Goal: Information Seeking & Learning: Learn about a topic

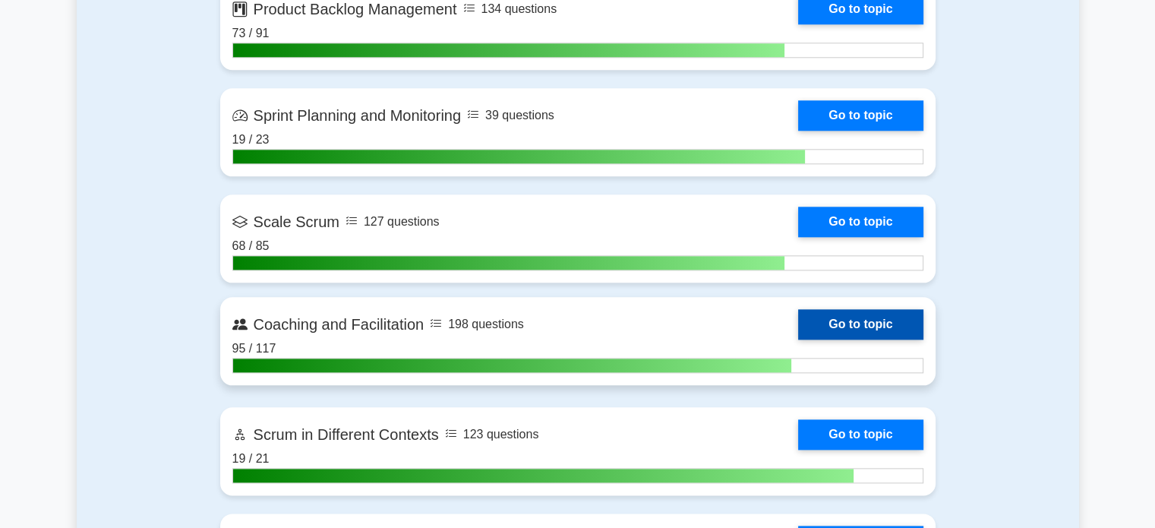
scroll to position [1670, 0]
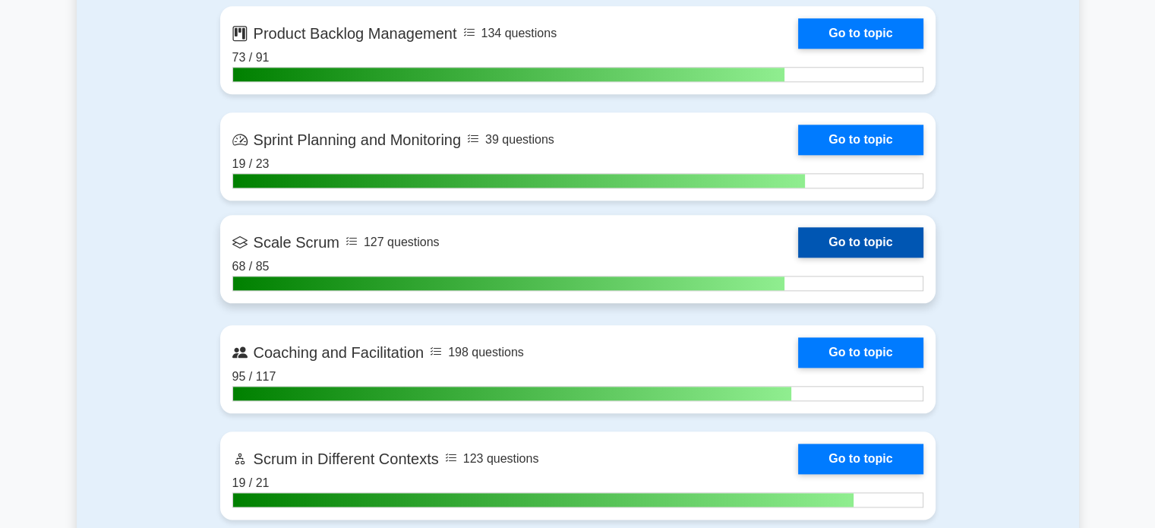
click at [841, 233] on link "Go to topic" at bounding box center [860, 242] width 125 height 30
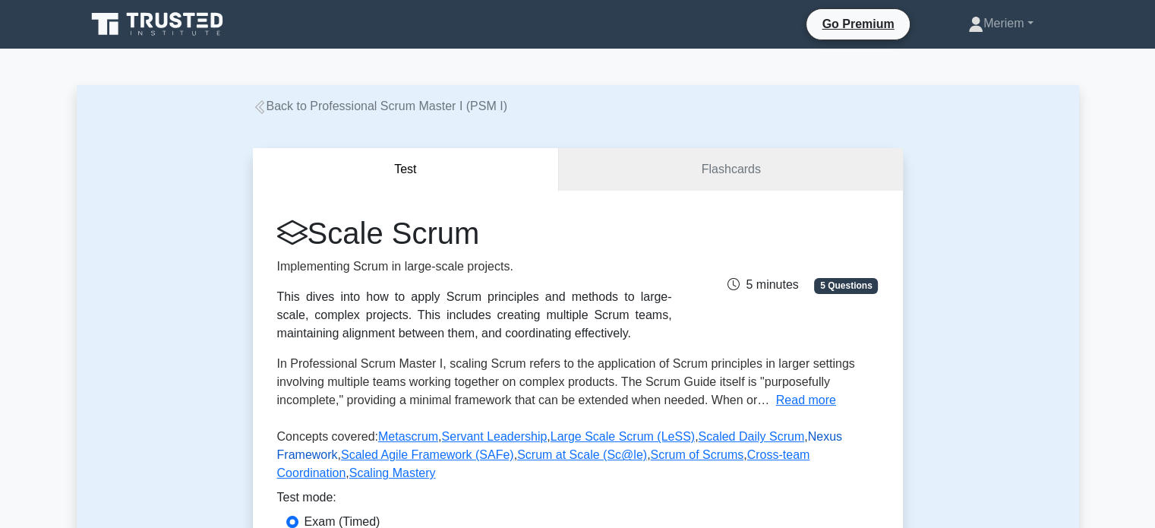
click at [802, 433] on link "Nexus Framework" at bounding box center [559, 445] width 565 height 31
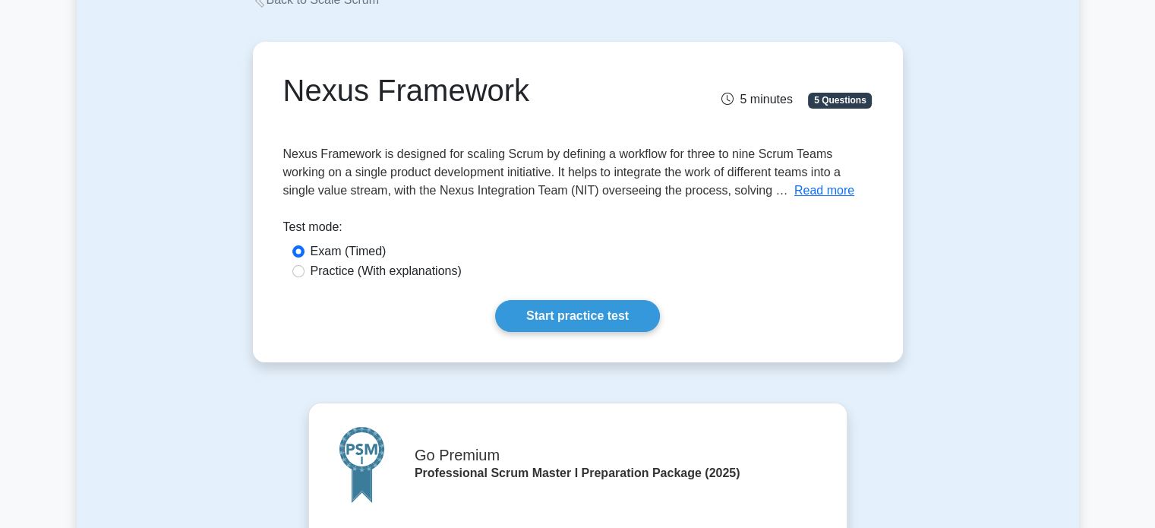
scroll to position [76, 0]
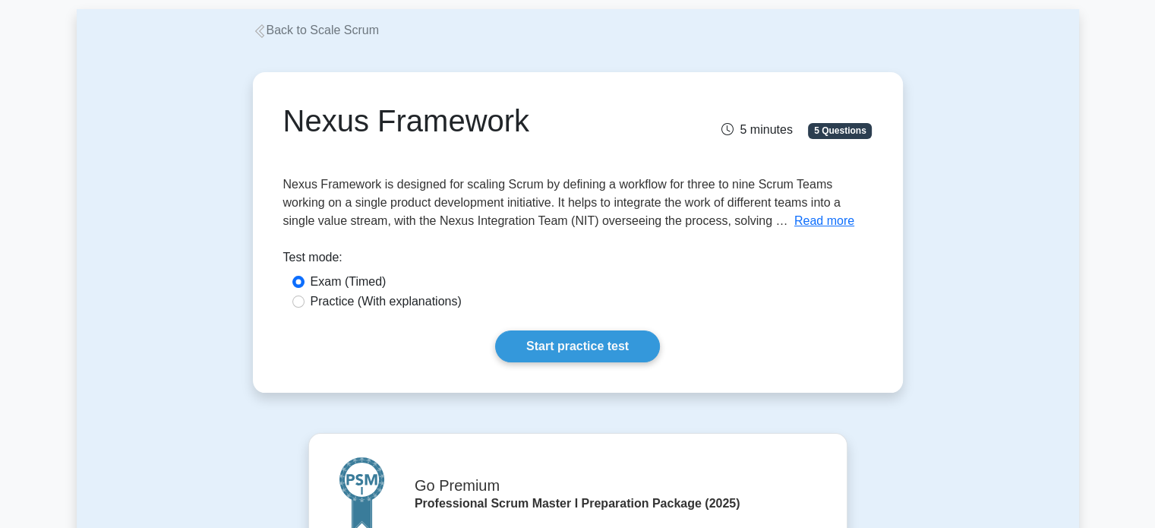
click at [811, 219] on button "Read more" at bounding box center [824, 221] width 60 height 18
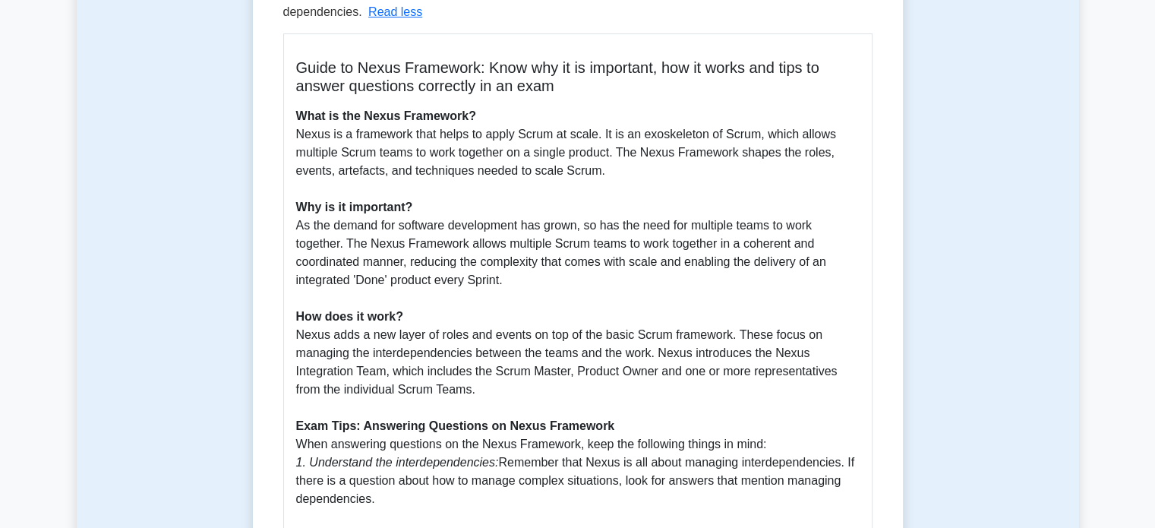
scroll to position [321, 0]
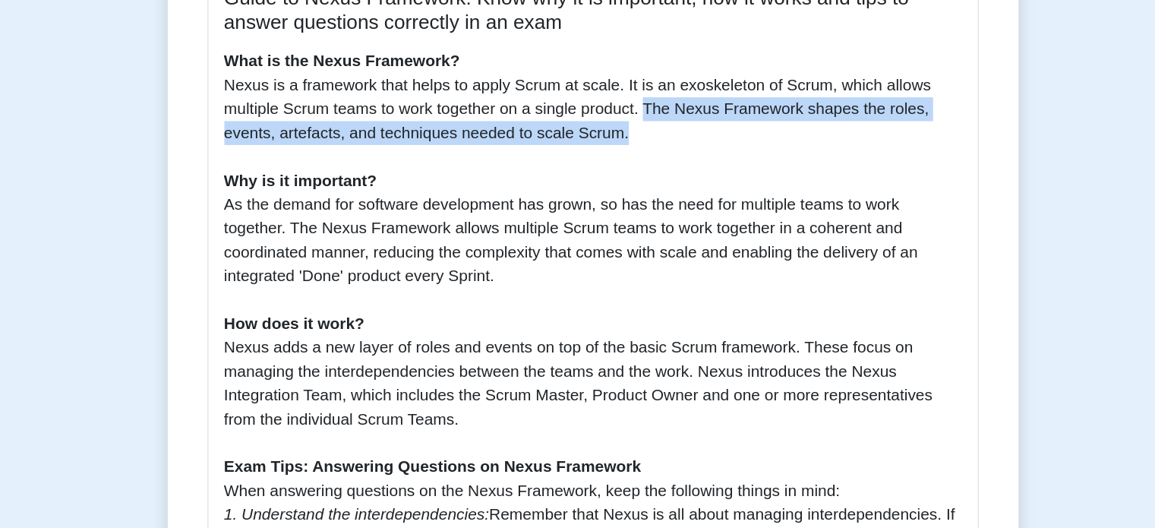
drag, startPoint x: 620, startPoint y: 157, endPoint x: 621, endPoint y: 176, distance: 19.0
click at [621, 176] on p "What is the Nexus Framework? Nexus is a framework that helps to apply Scrum at …" at bounding box center [577, 362] width 563 height 510
copy p "The Nexus Framework shapes the roles, events, artefacts, and techniques needed …"
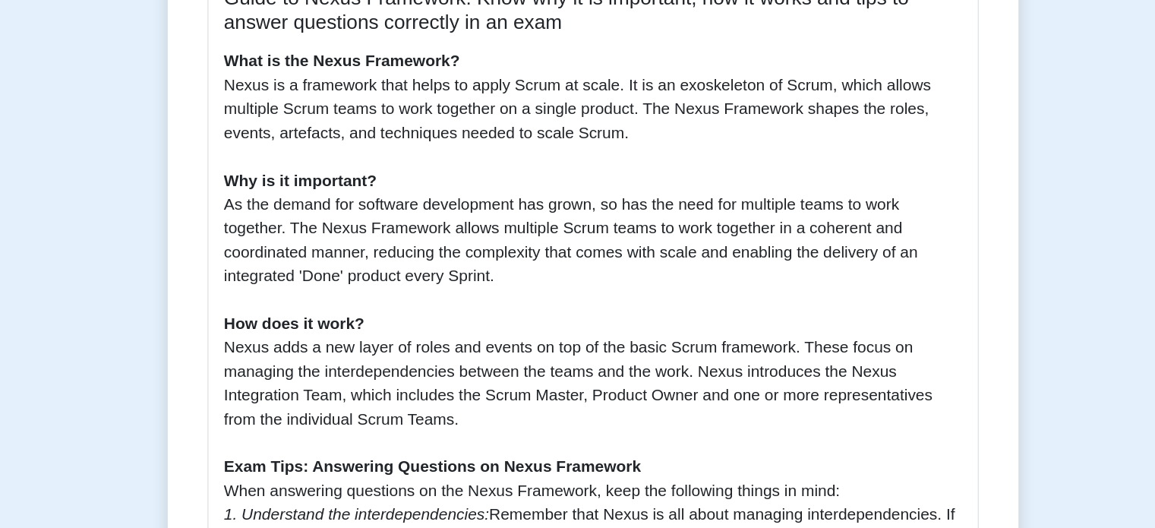
click at [399, 326] on p "What is the Nexus Framework? Nexus is a framework that helps to apply Scrum at …" at bounding box center [577, 362] width 563 height 510
click at [443, 314] on p "What is the Nexus Framework? Nexus is a framework that helps to apply Scrum at …" at bounding box center [577, 362] width 563 height 510
